Goal: Task Accomplishment & Management: Manage account settings

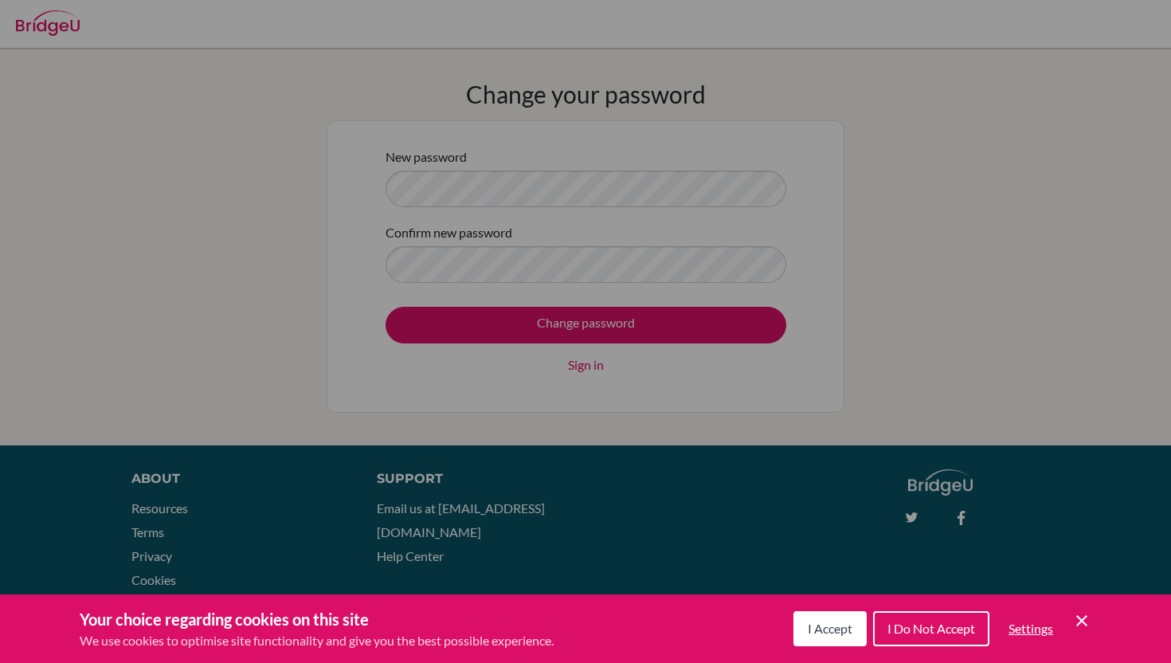
click at [827, 626] on span "I Accept" at bounding box center [830, 628] width 45 height 15
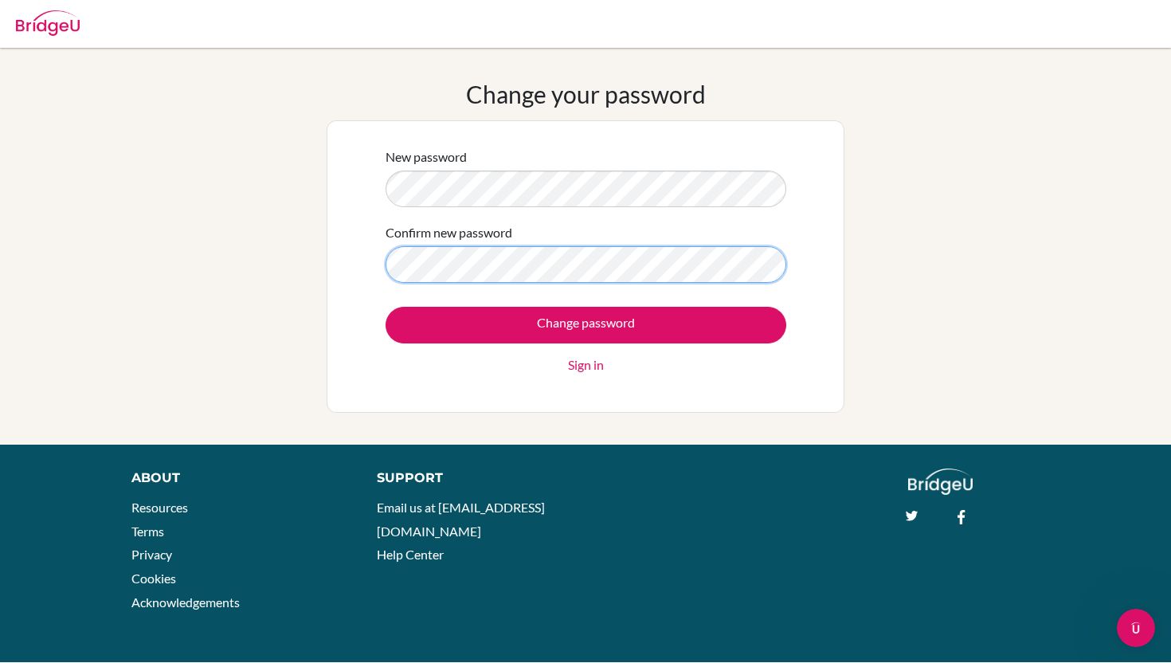
click at [386, 307] on input "Change password" at bounding box center [586, 325] width 401 height 37
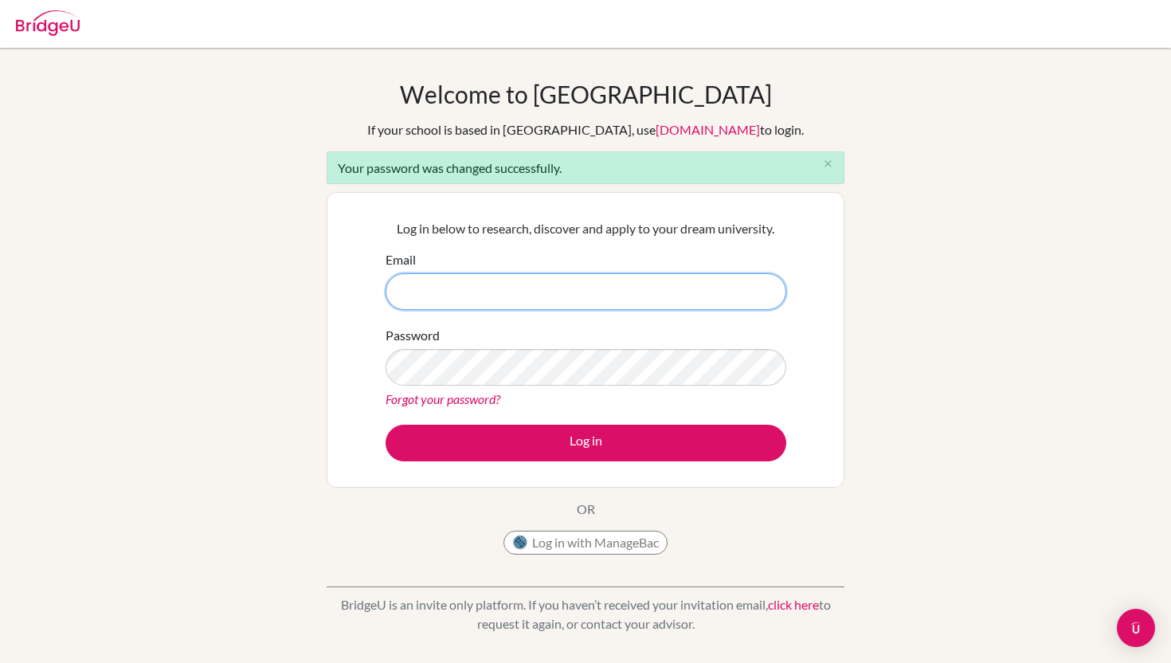
click at [456, 283] on input "Email" at bounding box center [586, 291] width 401 height 37
click at [481, 300] on input "Email" at bounding box center [586, 291] width 401 height 37
click at [527, 276] on input "Email" at bounding box center [586, 291] width 401 height 37
type input "s504730@asb.ac.th"
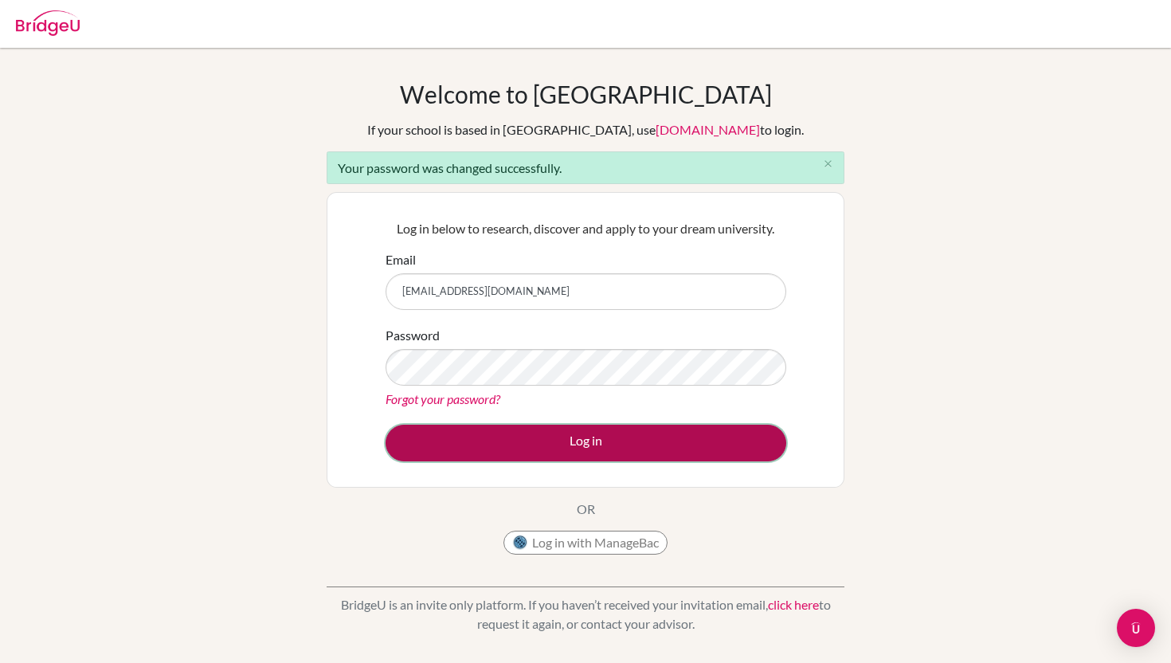
click at [532, 432] on button "Log in" at bounding box center [586, 443] width 401 height 37
